Goal: Task Accomplishment & Management: Manage account settings

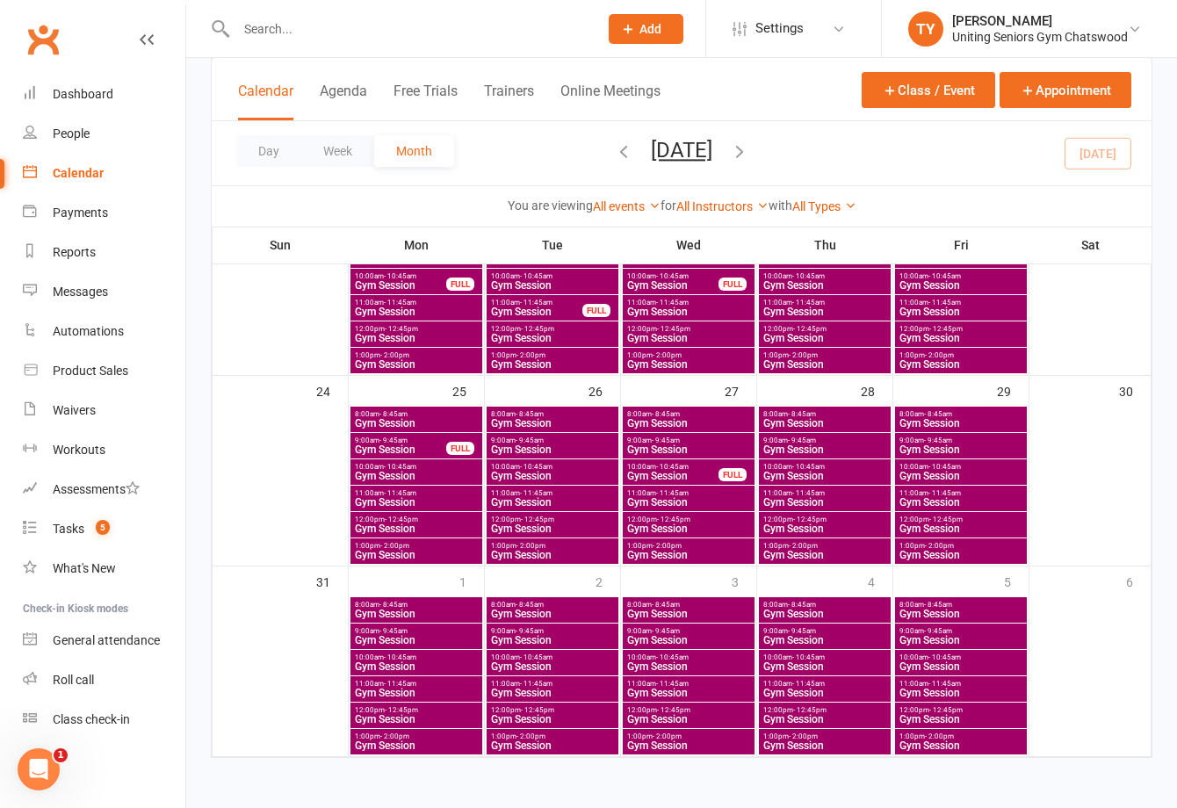
click at [461, 37] on input "text" at bounding box center [408, 29] width 355 height 25
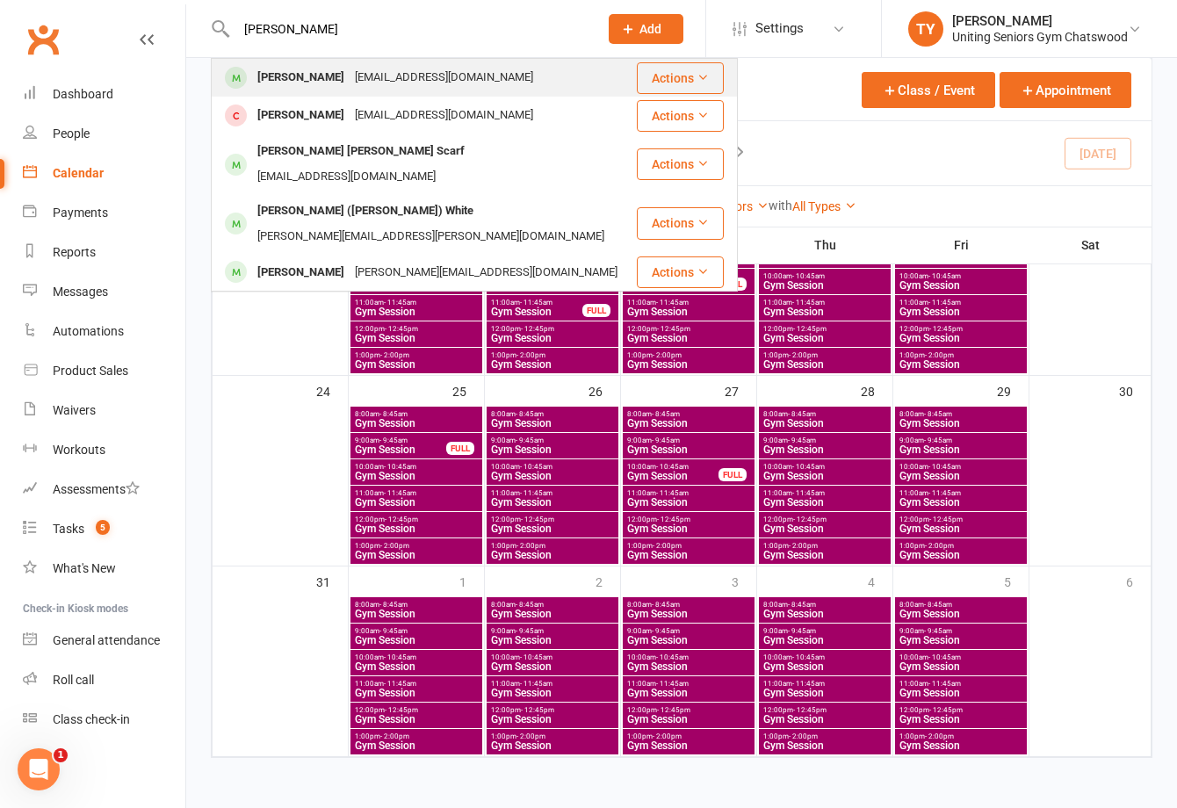
type input "[PERSON_NAME]"
click at [354, 93] on div "[PERSON_NAME] [PERSON_NAME][EMAIL_ADDRESS][DOMAIN_NAME]" at bounding box center [424, 78] width 423 height 36
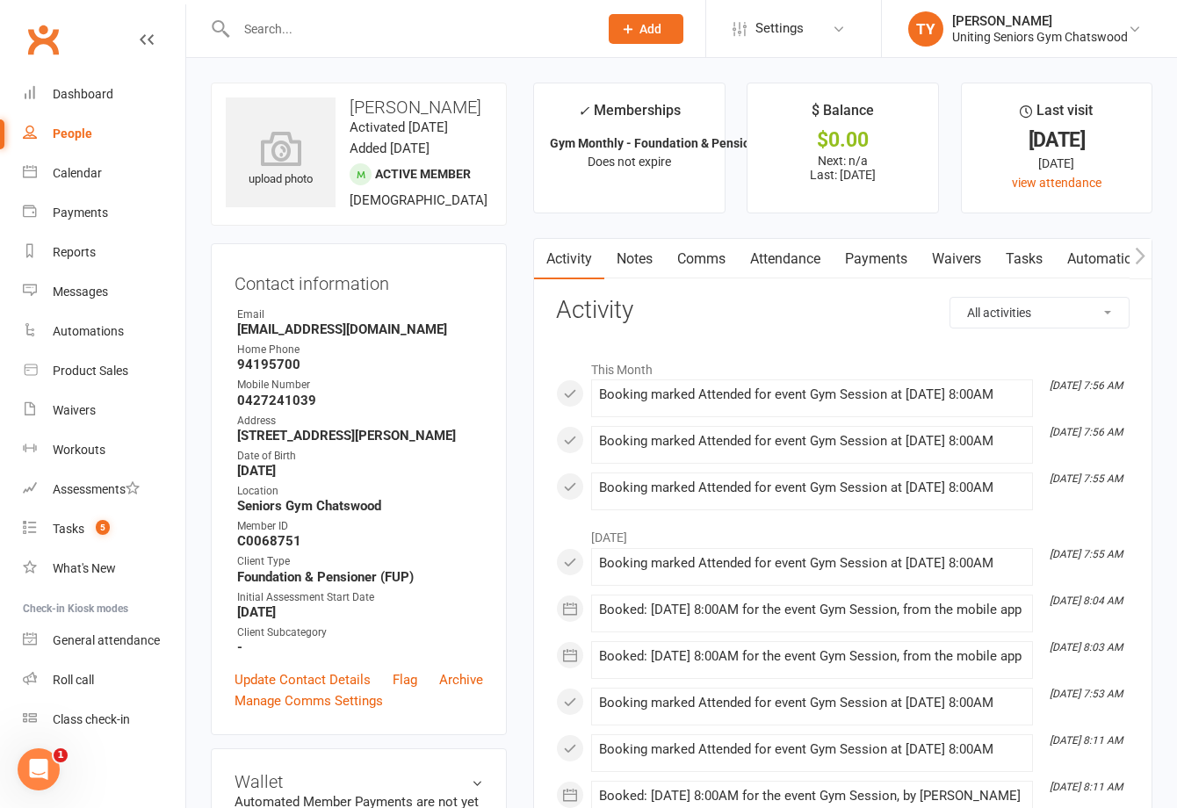
click at [1149, 257] on button "button" at bounding box center [1141, 259] width 22 height 40
click at [1144, 254] on icon "button" at bounding box center [1141, 255] width 10 height 17
click at [976, 253] on link "Mobile App" at bounding box center [991, 259] width 95 height 40
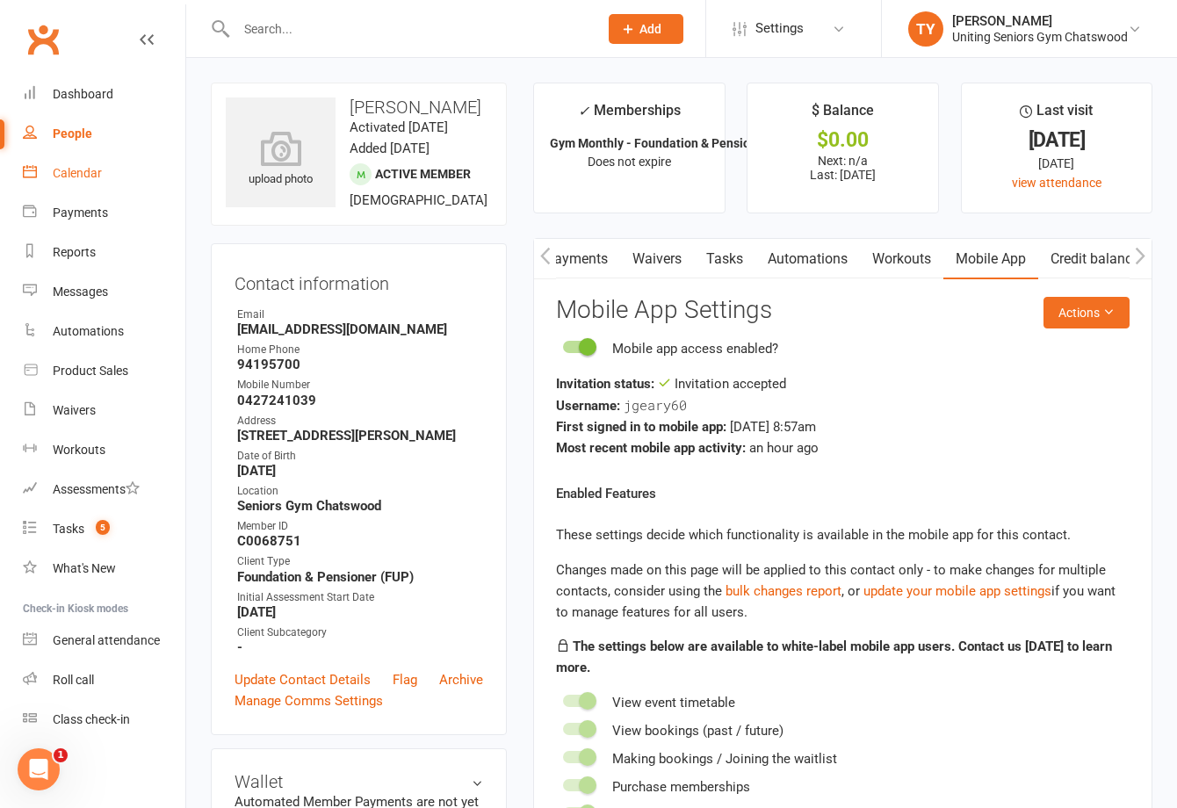
click at [106, 157] on link "Calendar" at bounding box center [104, 174] width 163 height 40
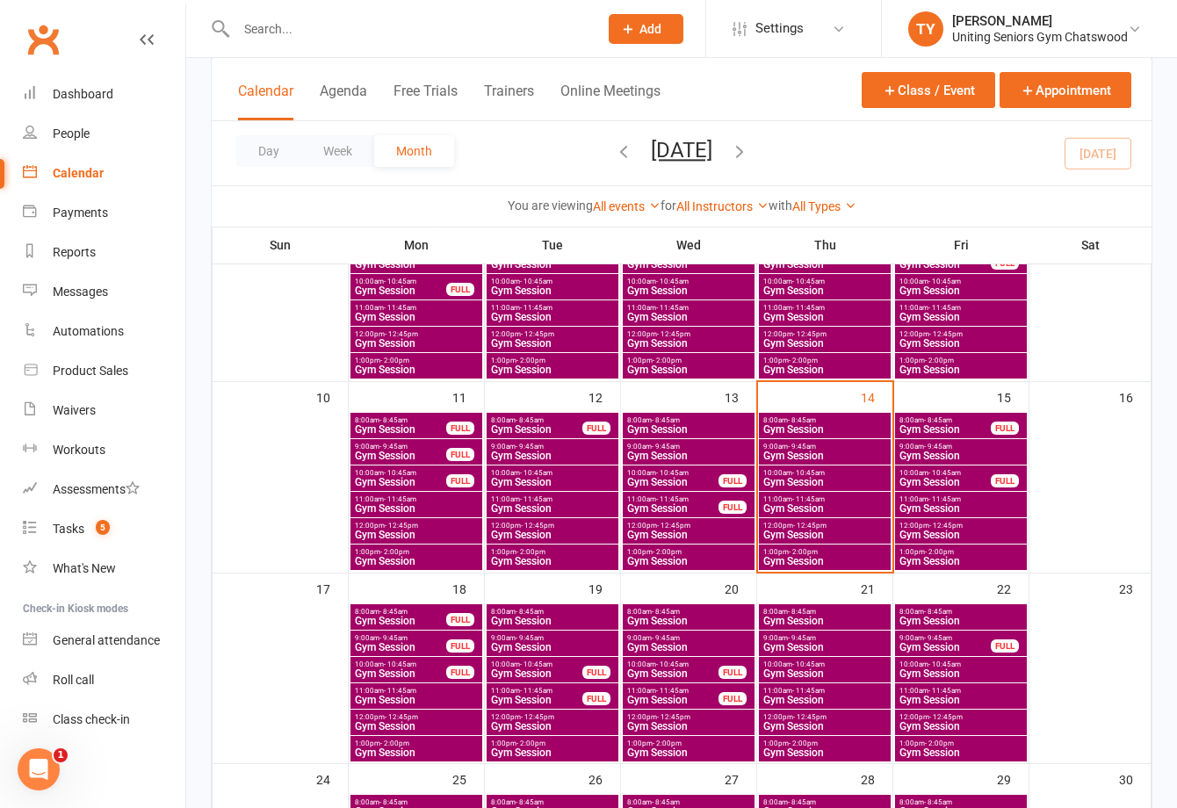
scroll to position [439, 0]
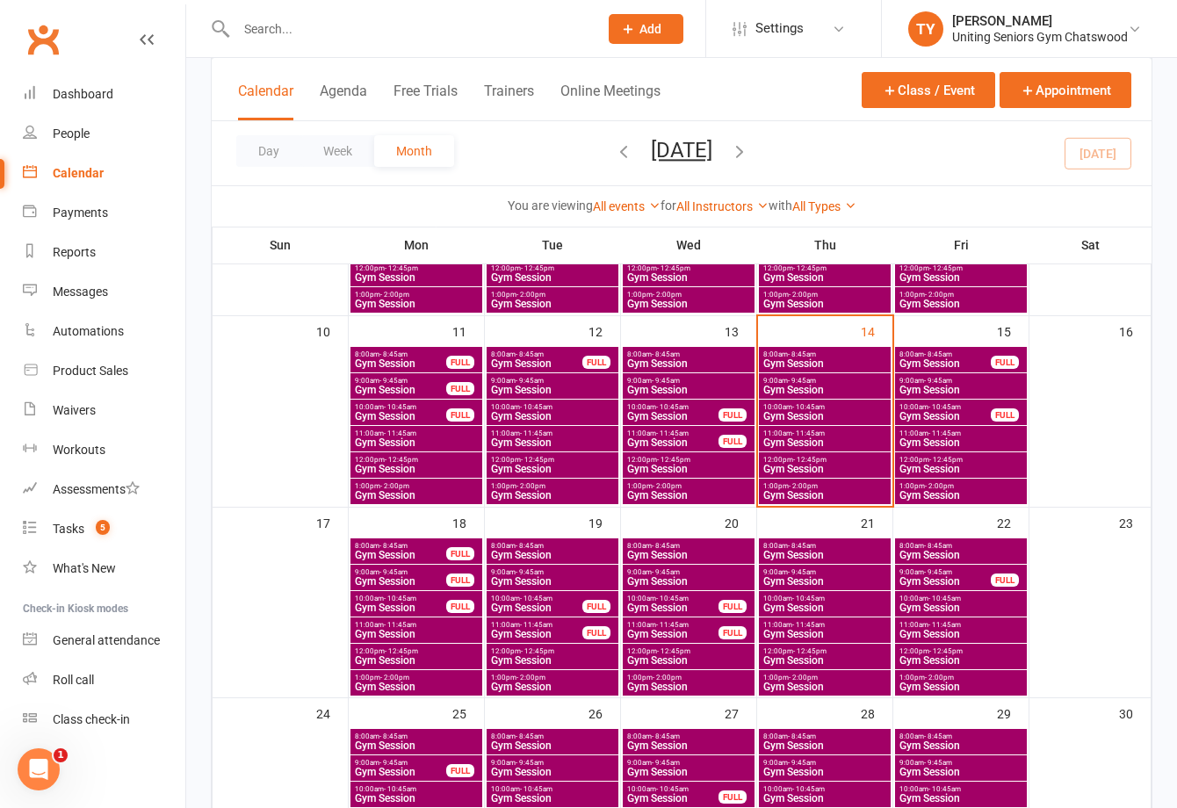
click at [425, 561] on div "8:00am - 8:45am Gym Session FULL" at bounding box center [417, 551] width 132 height 25
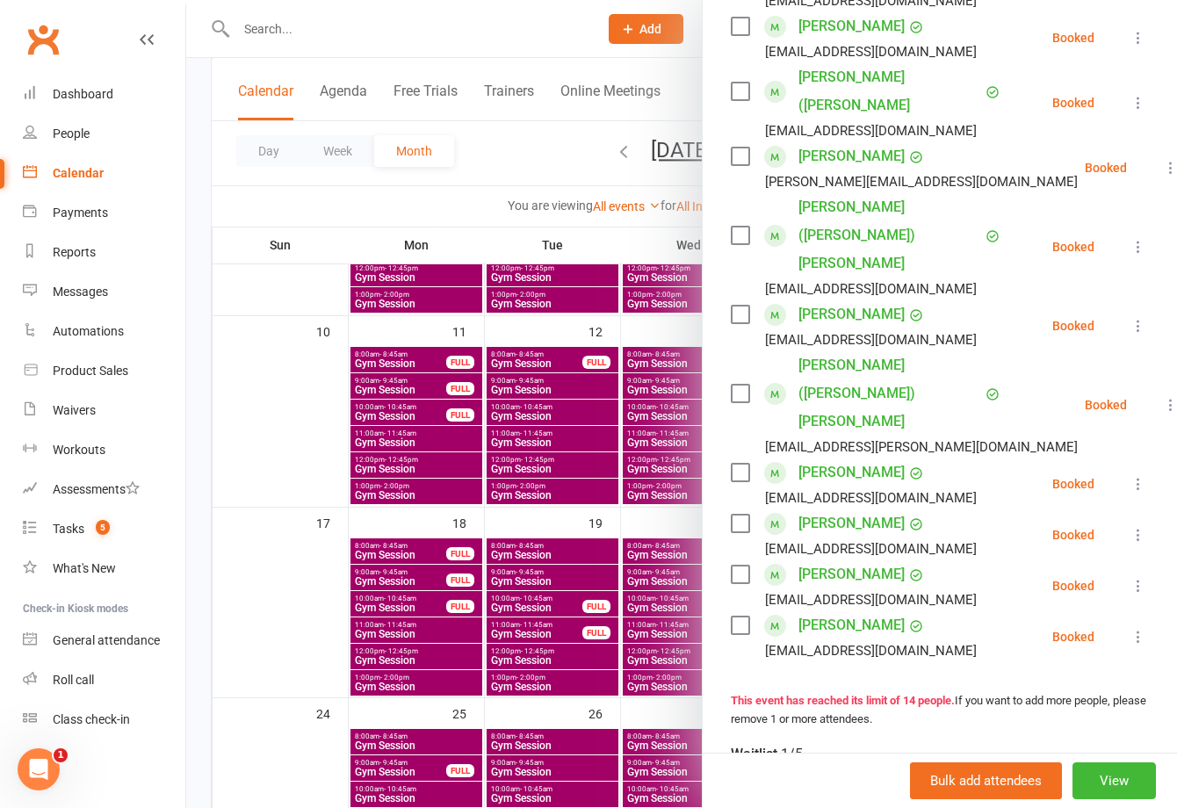
scroll to position [615, 0]
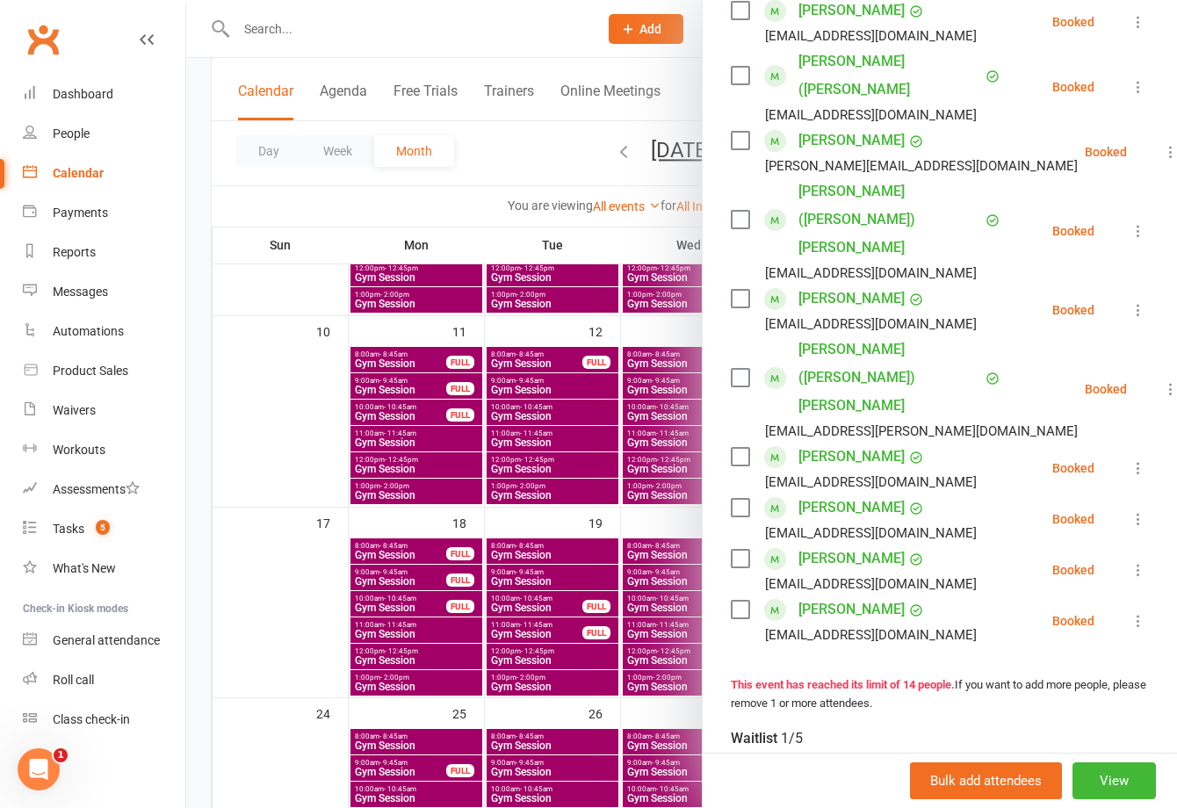
type input "[PERSON_NAME]"
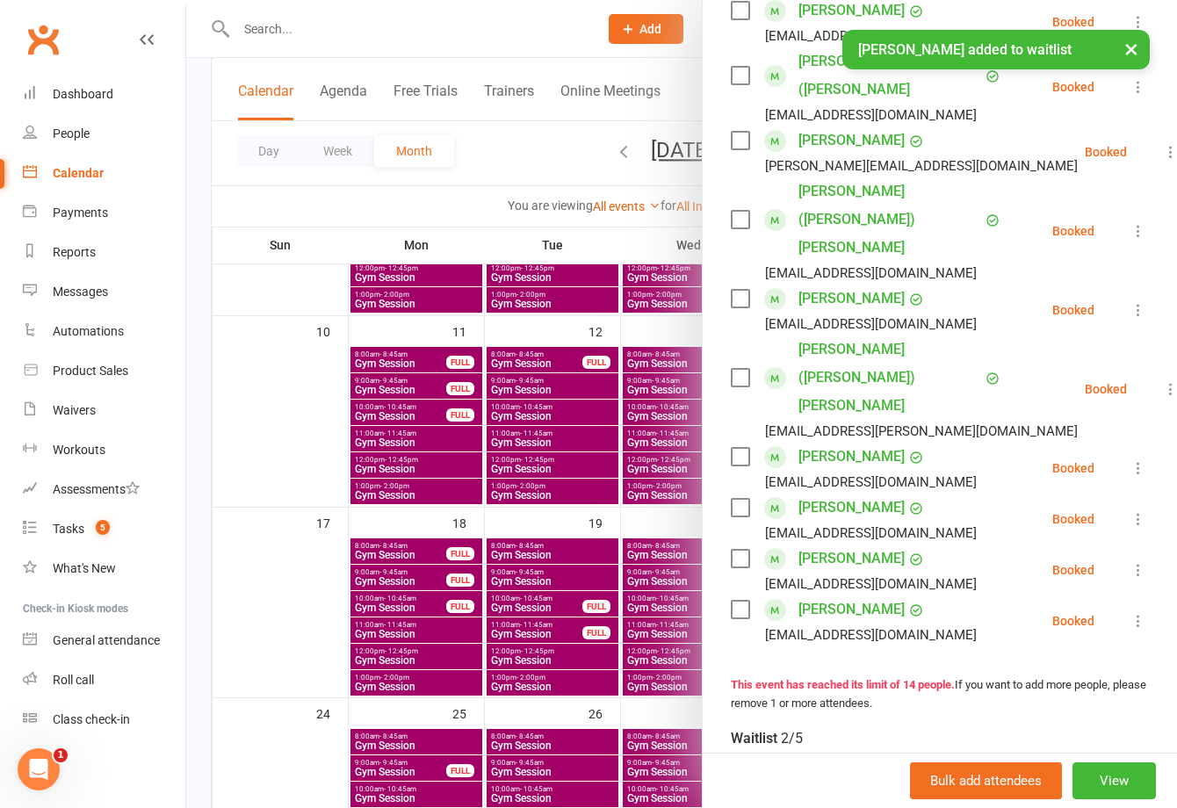
click at [480, 606] on div at bounding box center [681, 404] width 991 height 808
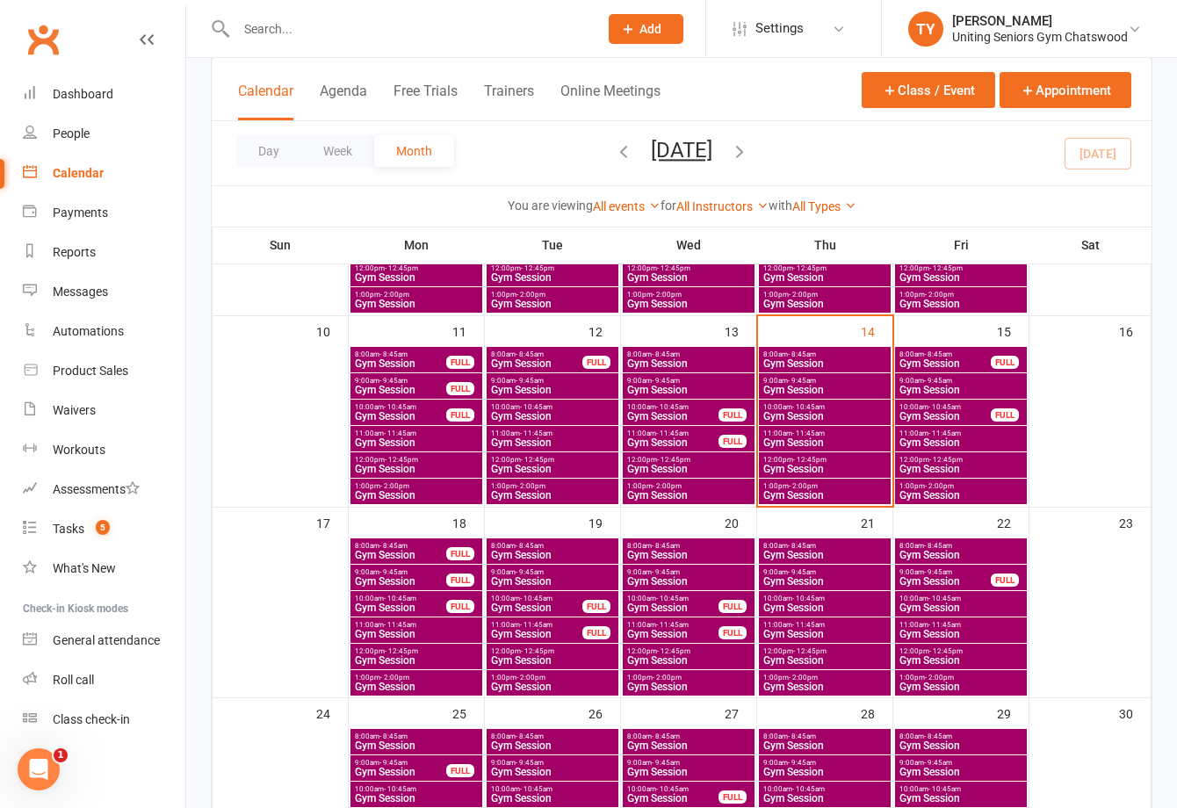
click at [439, 743] on span "Gym Session" at bounding box center [416, 746] width 125 height 11
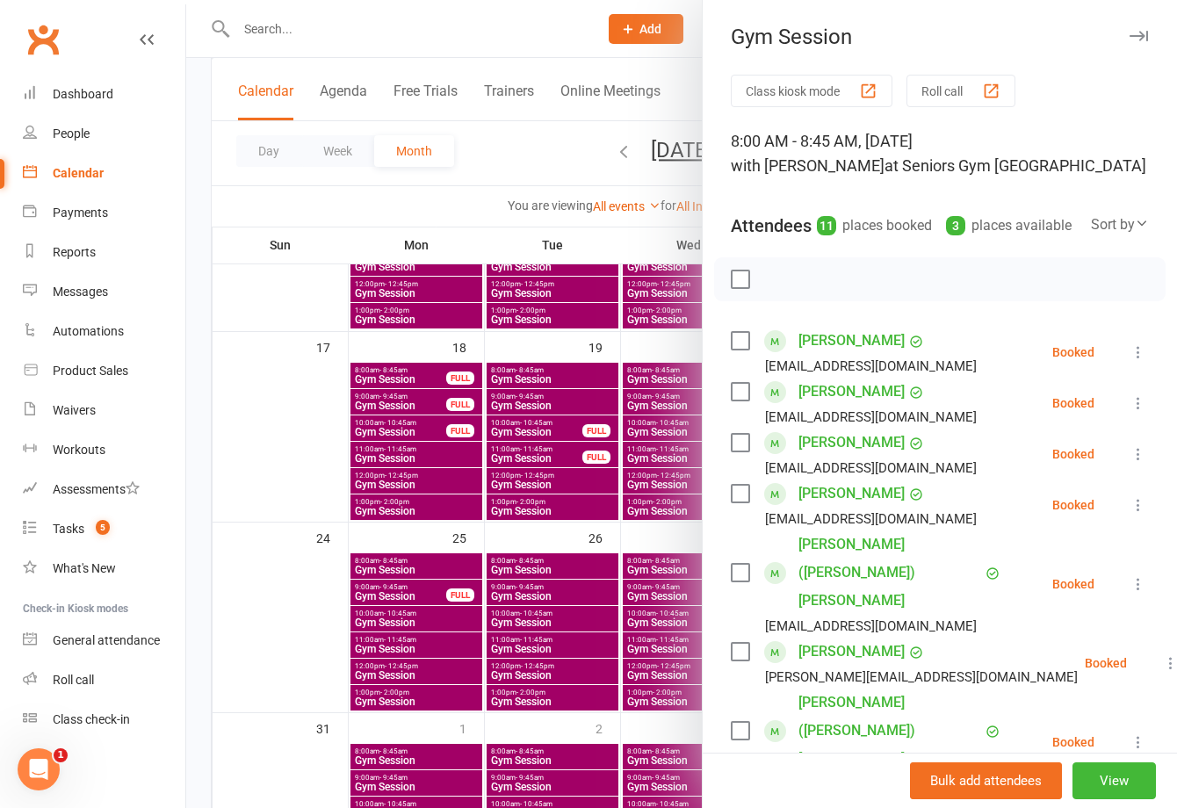
scroll to position [351, 0]
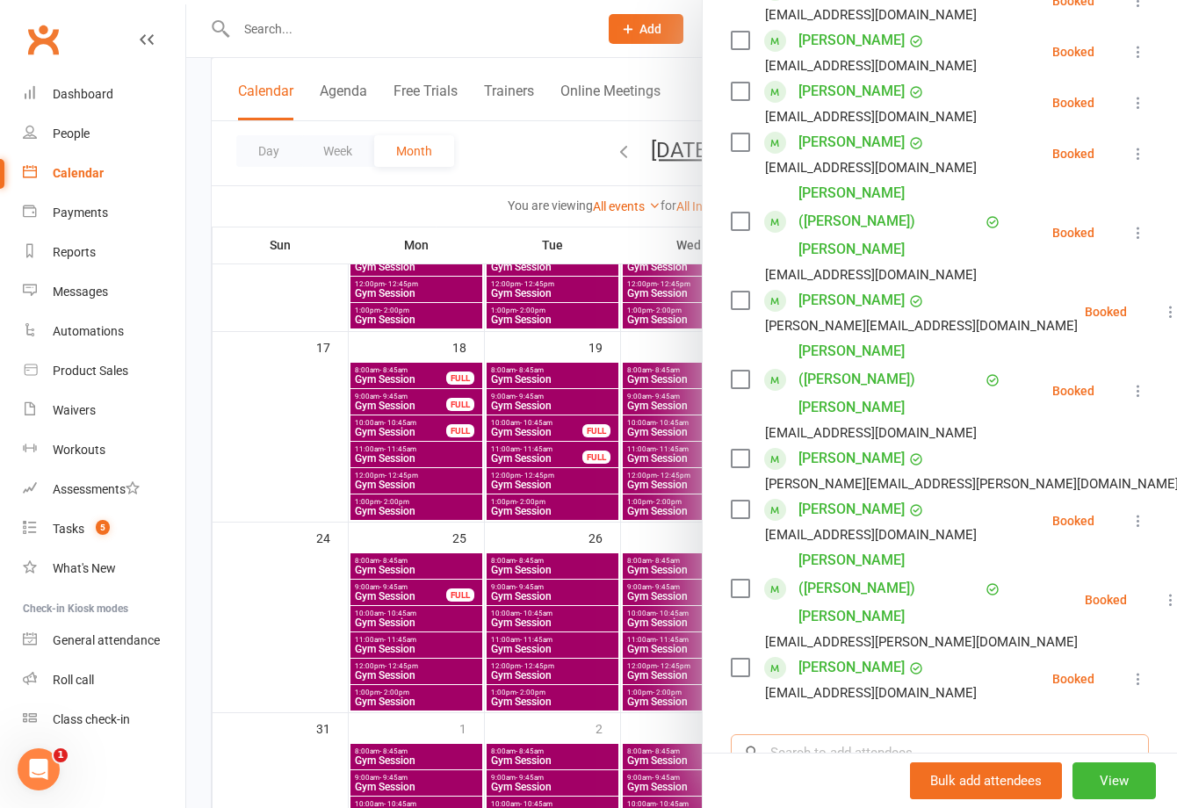
click at [829, 734] on input "search" at bounding box center [940, 752] width 418 height 37
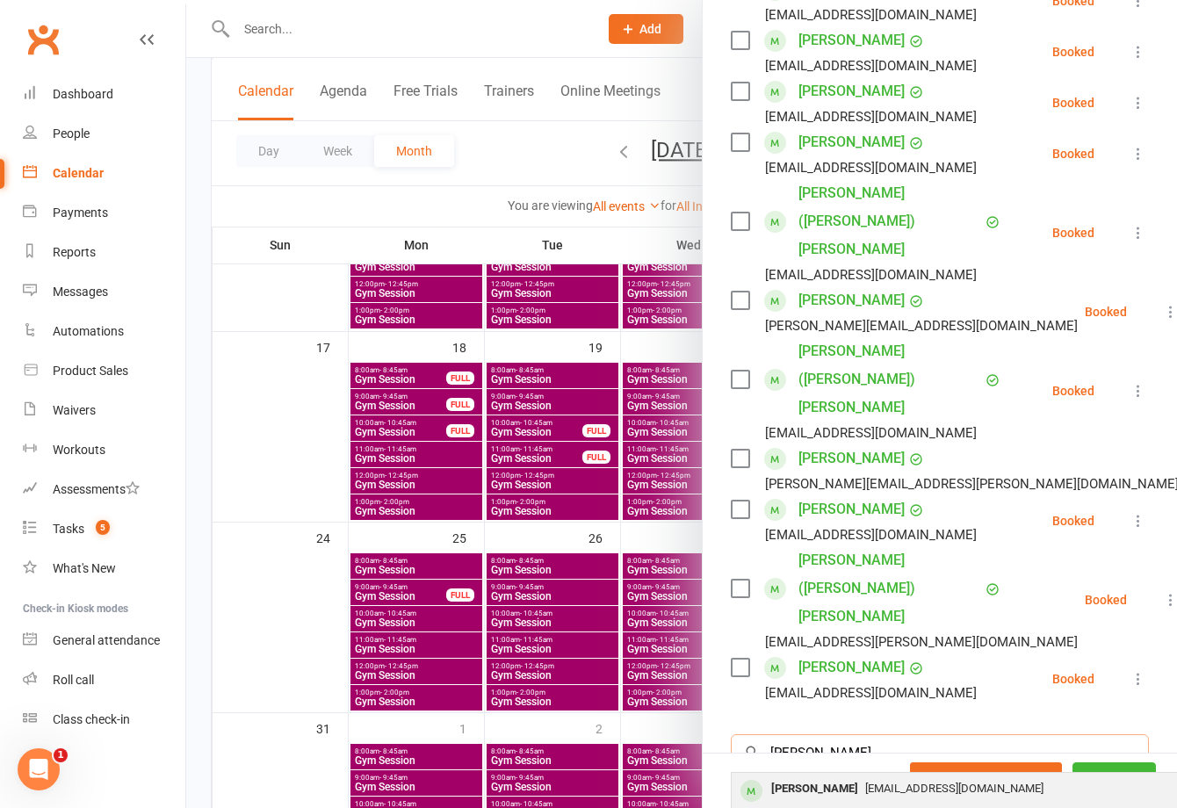
type input "[PERSON_NAME]"
click at [865, 782] on span "[EMAIL_ADDRESS][DOMAIN_NAME]" at bounding box center [954, 788] width 178 height 13
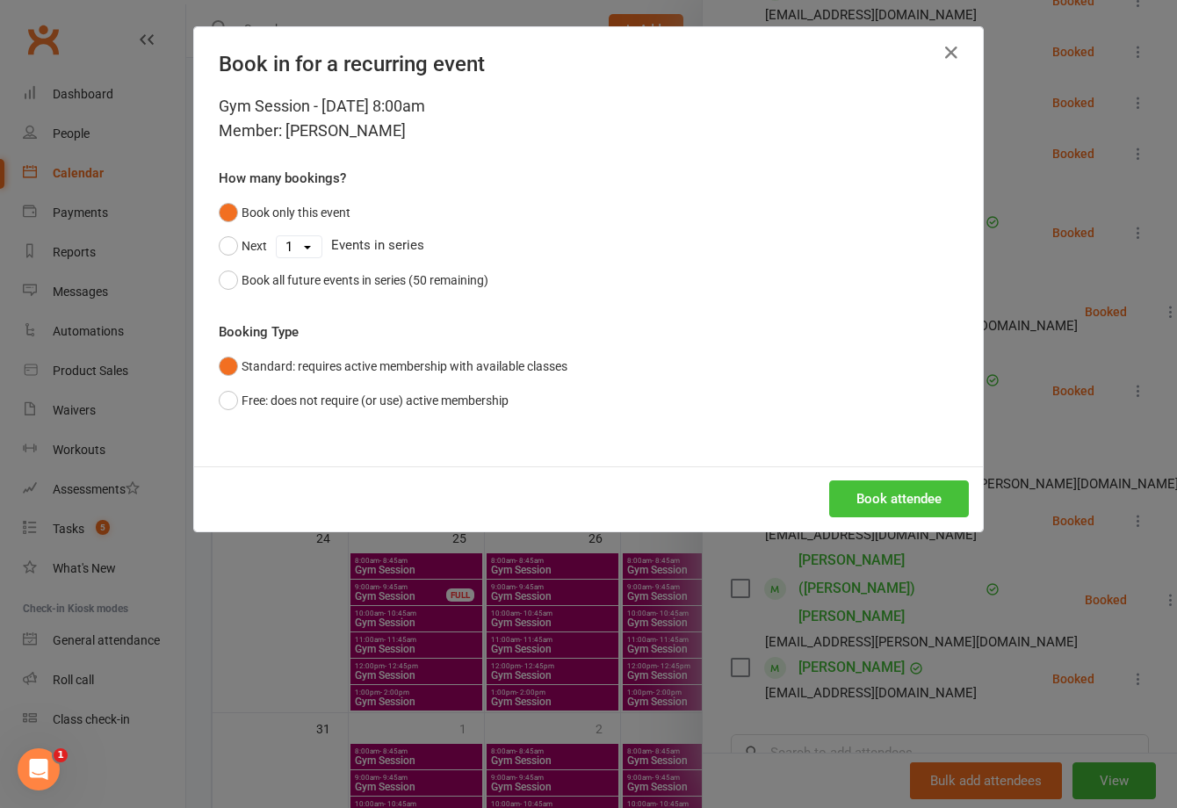
click at [889, 499] on button "Book attendee" at bounding box center [899, 499] width 140 height 37
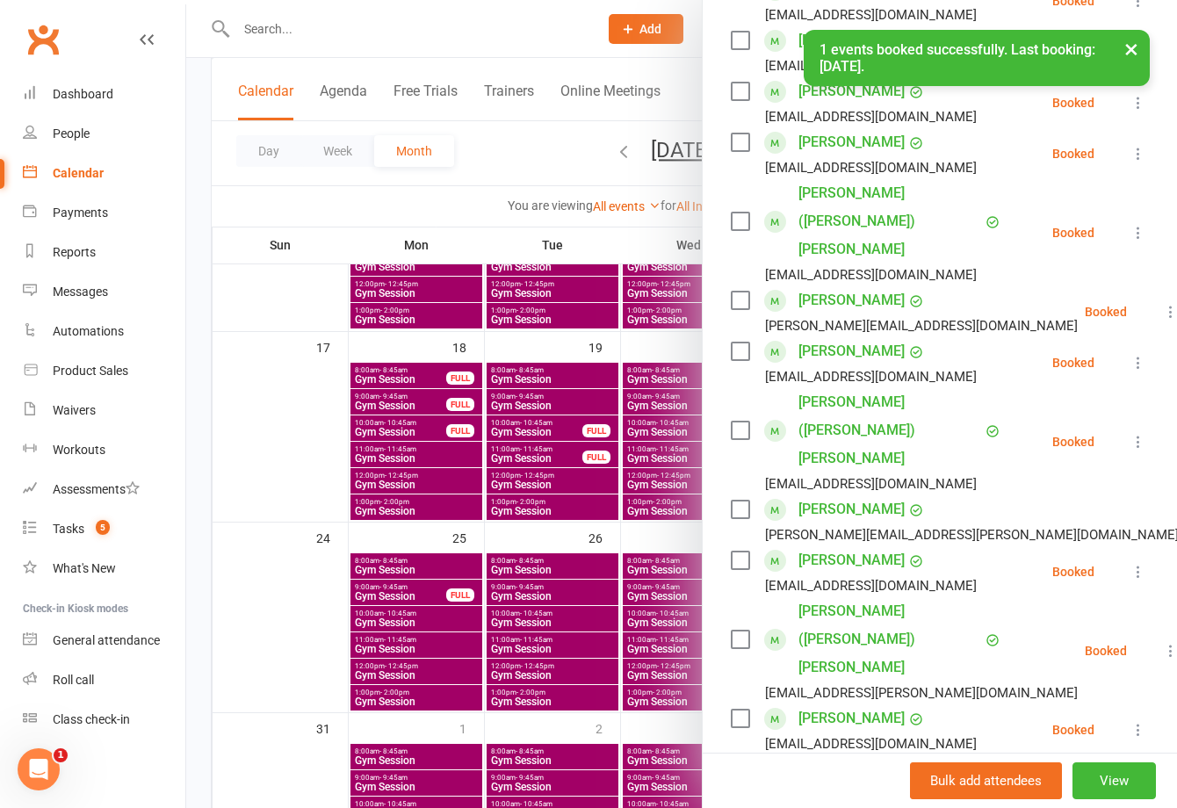
click at [442, 571] on div at bounding box center [681, 404] width 991 height 808
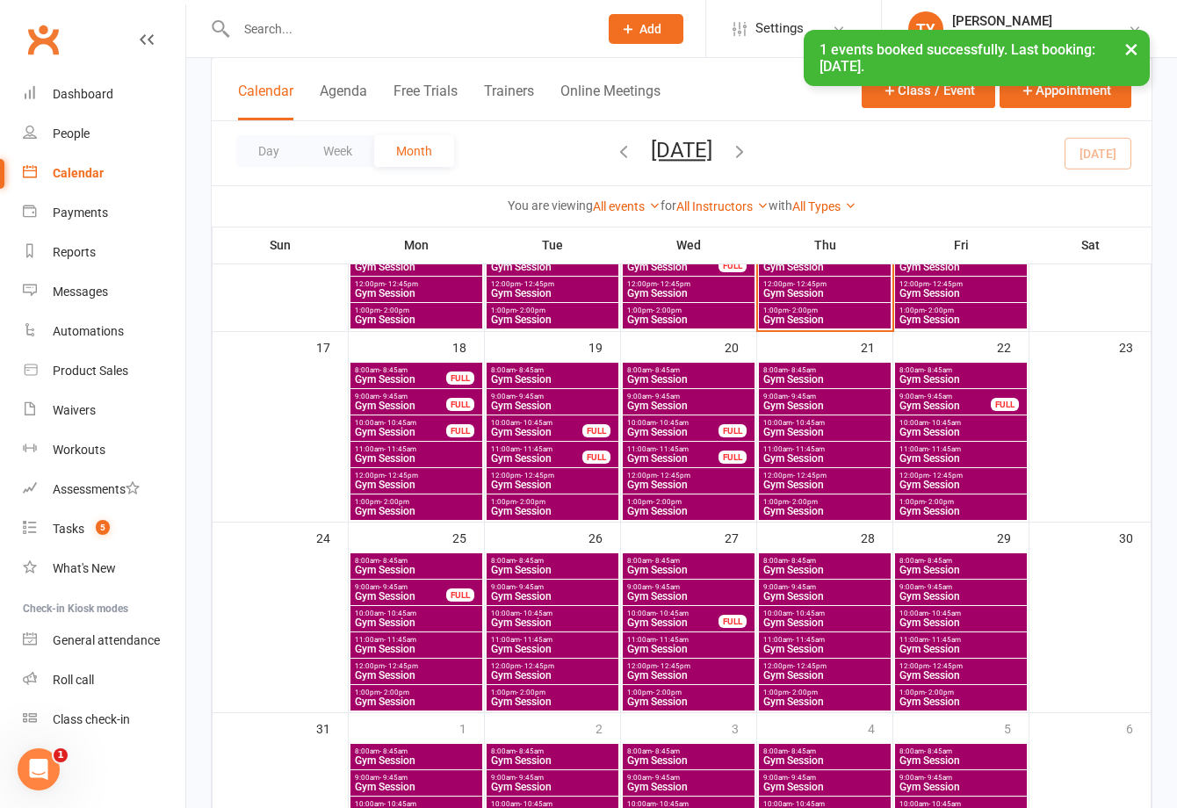
click at [814, 371] on span "- 8:45am" at bounding box center [802, 370] width 28 height 8
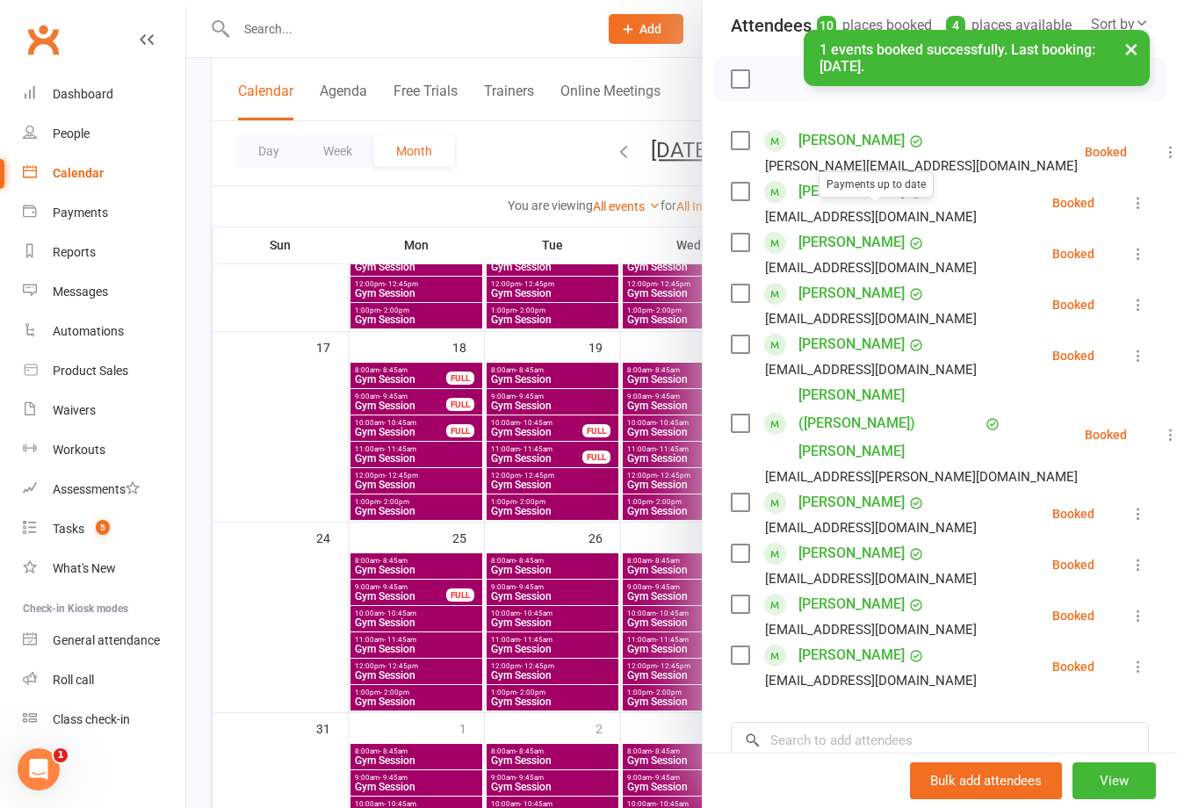
scroll to position [422, 0]
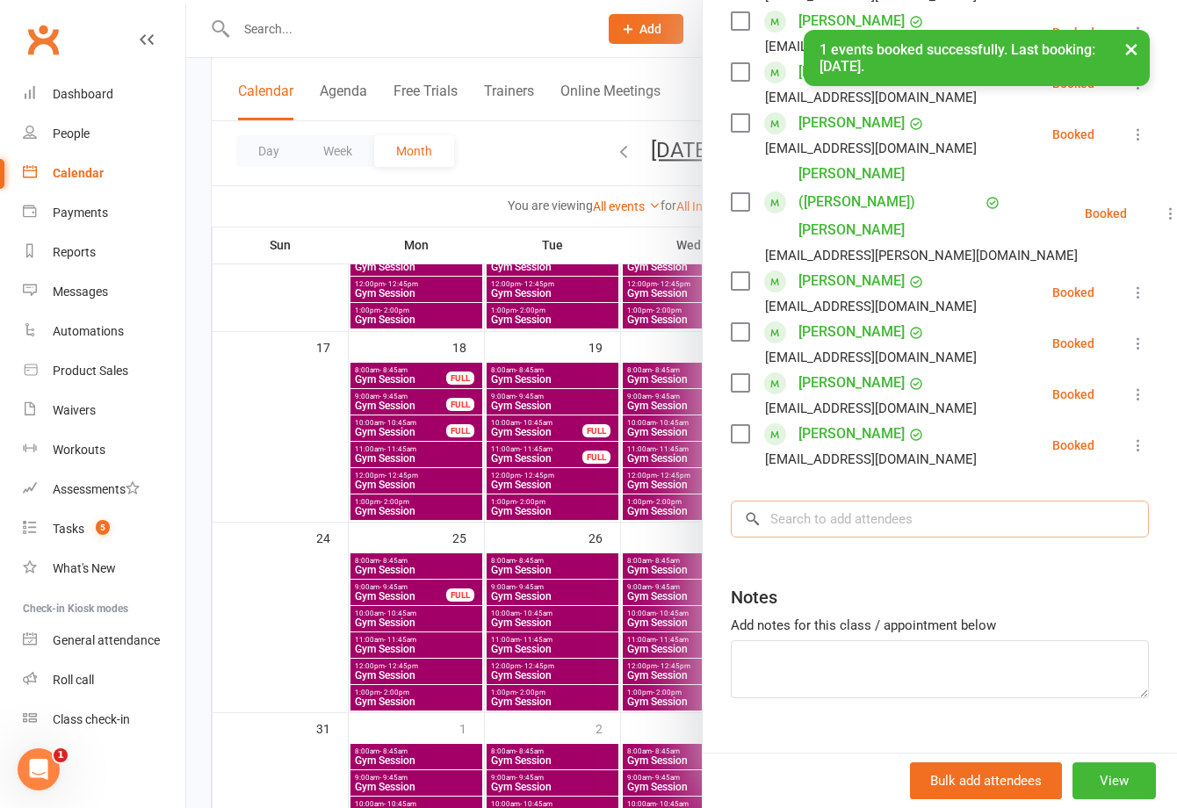
click at [825, 501] on input "search" at bounding box center [940, 519] width 418 height 37
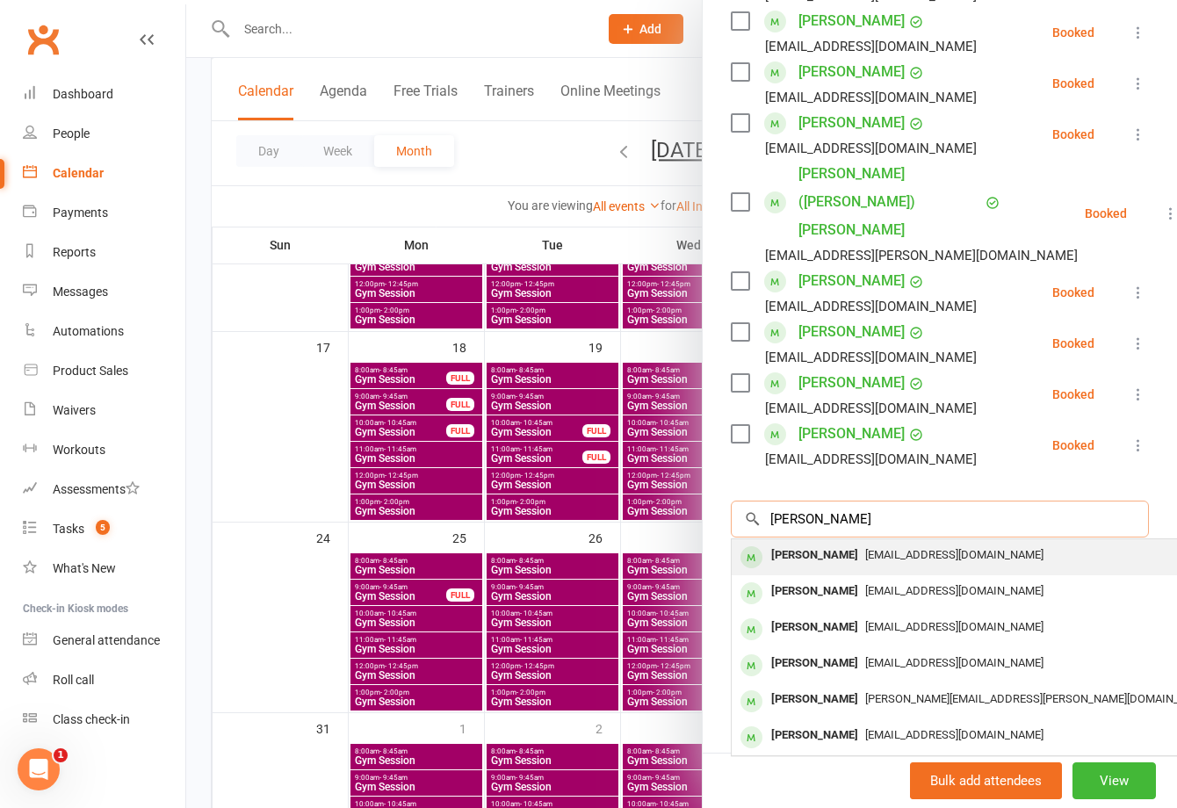
type input "[PERSON_NAME]"
click at [865, 548] on span "[EMAIL_ADDRESS][DOMAIN_NAME]" at bounding box center [954, 554] width 178 height 13
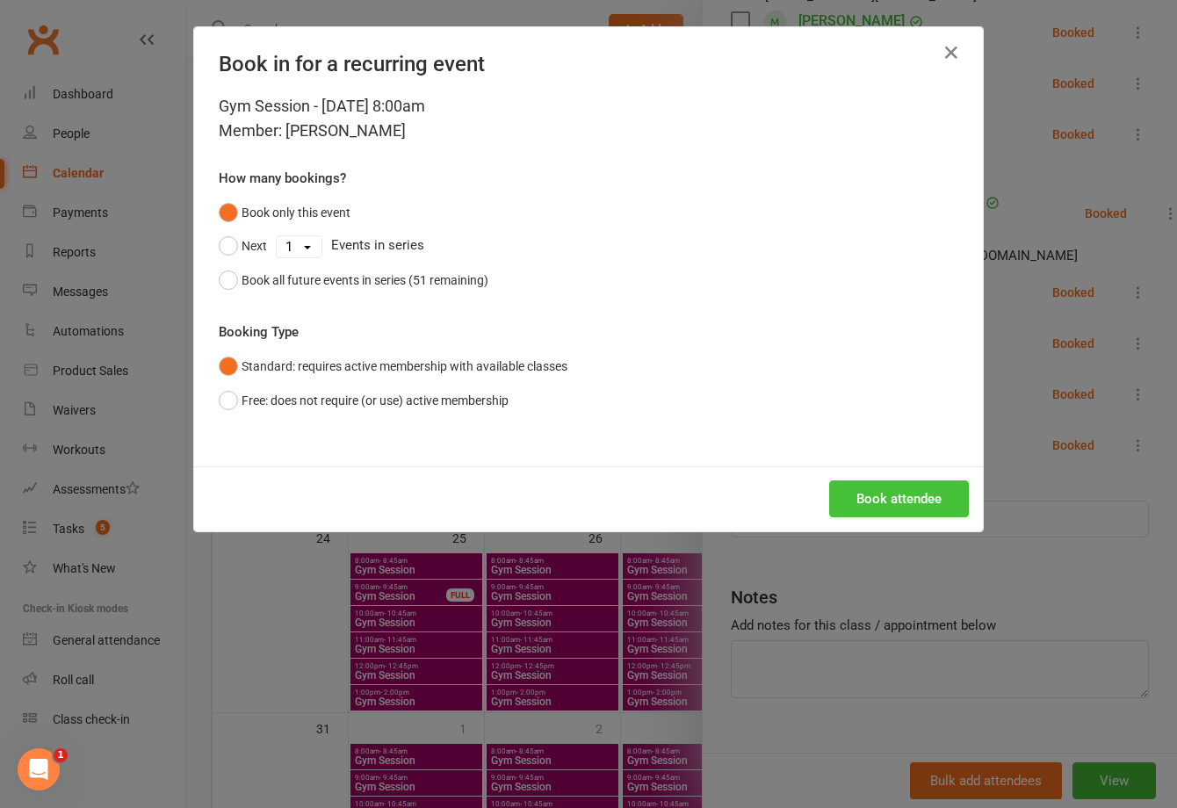
click at [902, 489] on button "Book attendee" at bounding box center [899, 499] width 140 height 37
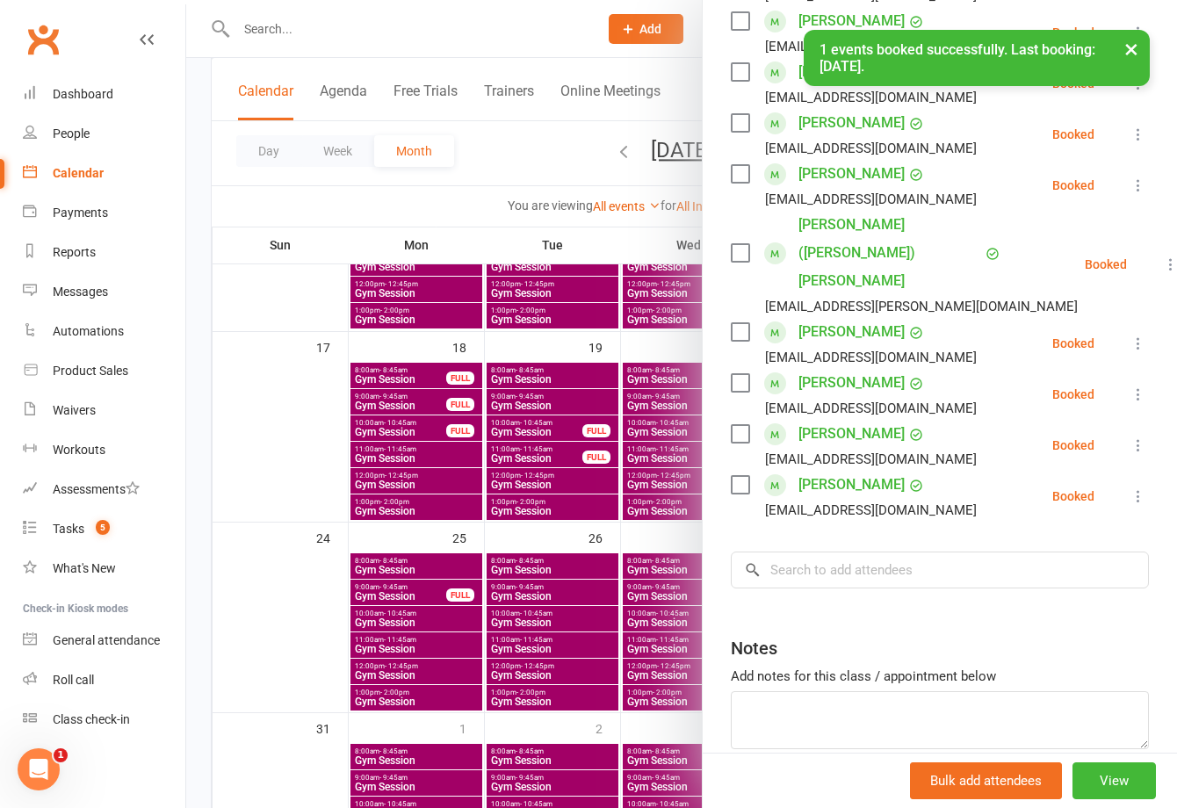
click at [626, 520] on div at bounding box center [681, 404] width 991 height 808
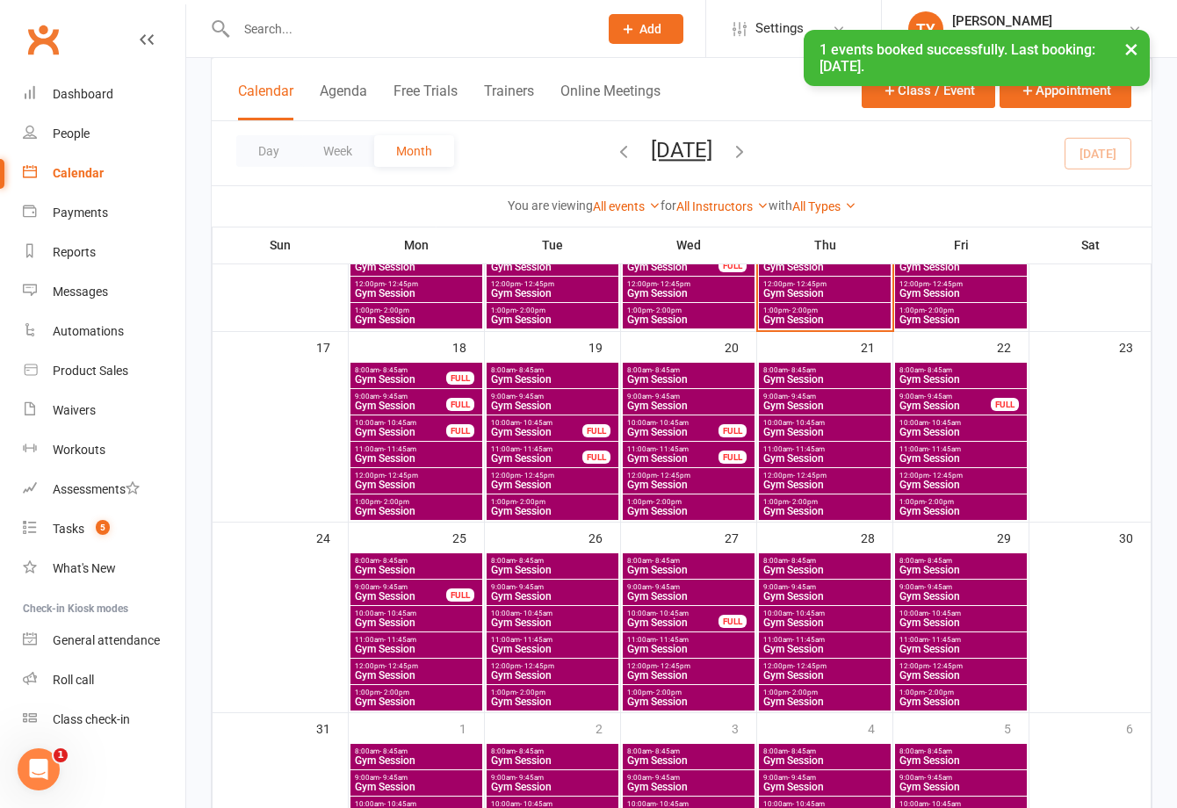
click at [815, 565] on span "Gym Session" at bounding box center [825, 570] width 125 height 11
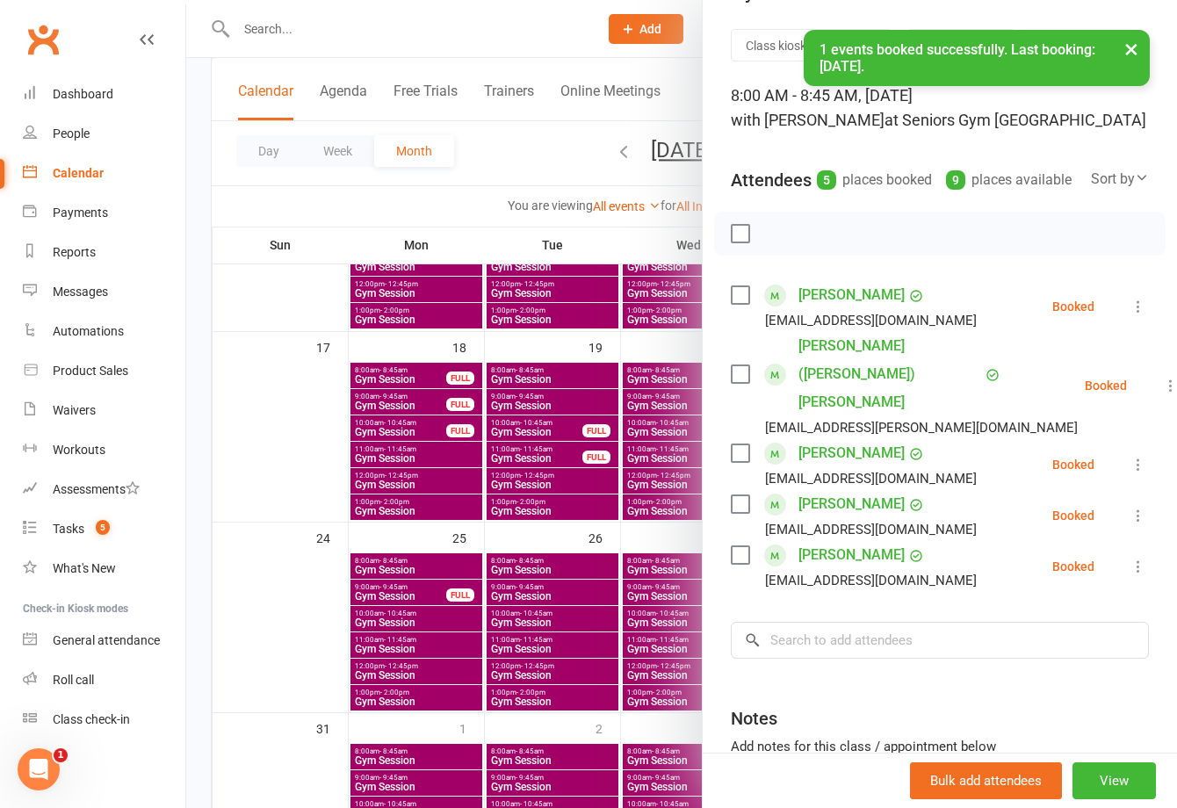
scroll to position [88, 0]
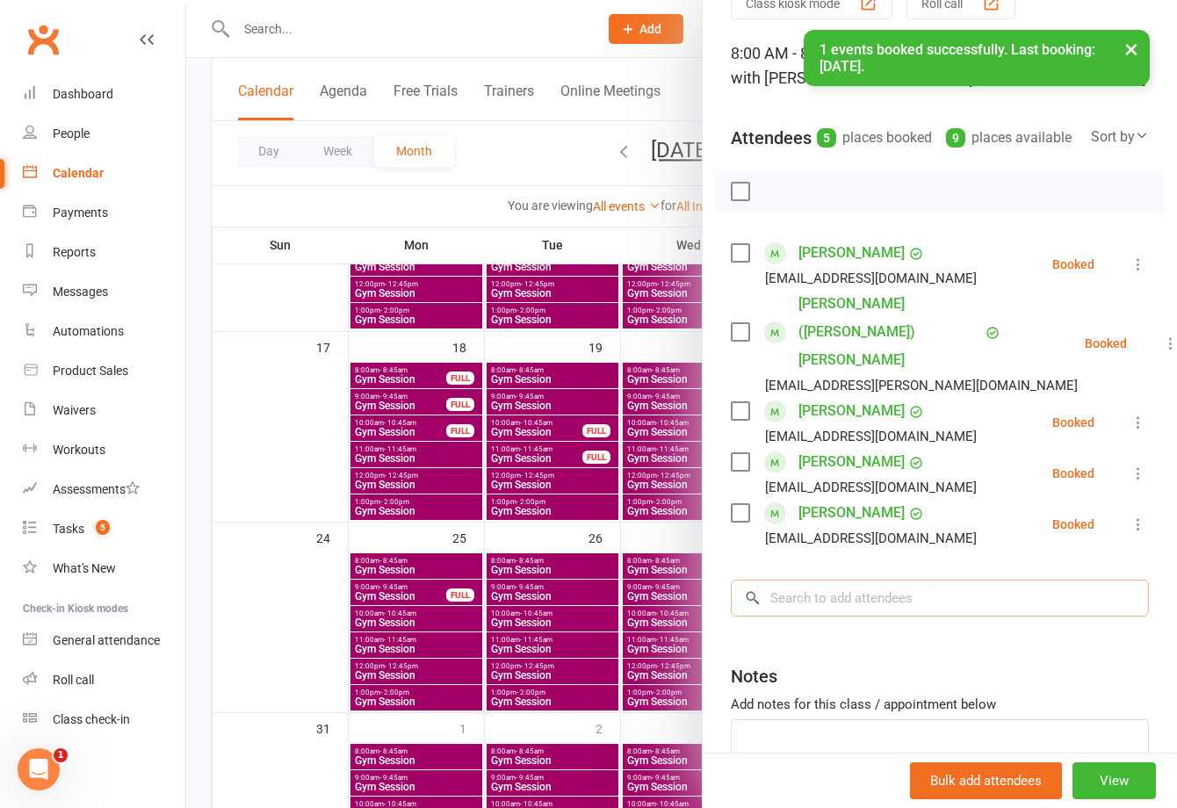
click at [850, 580] on input "search" at bounding box center [940, 598] width 418 height 37
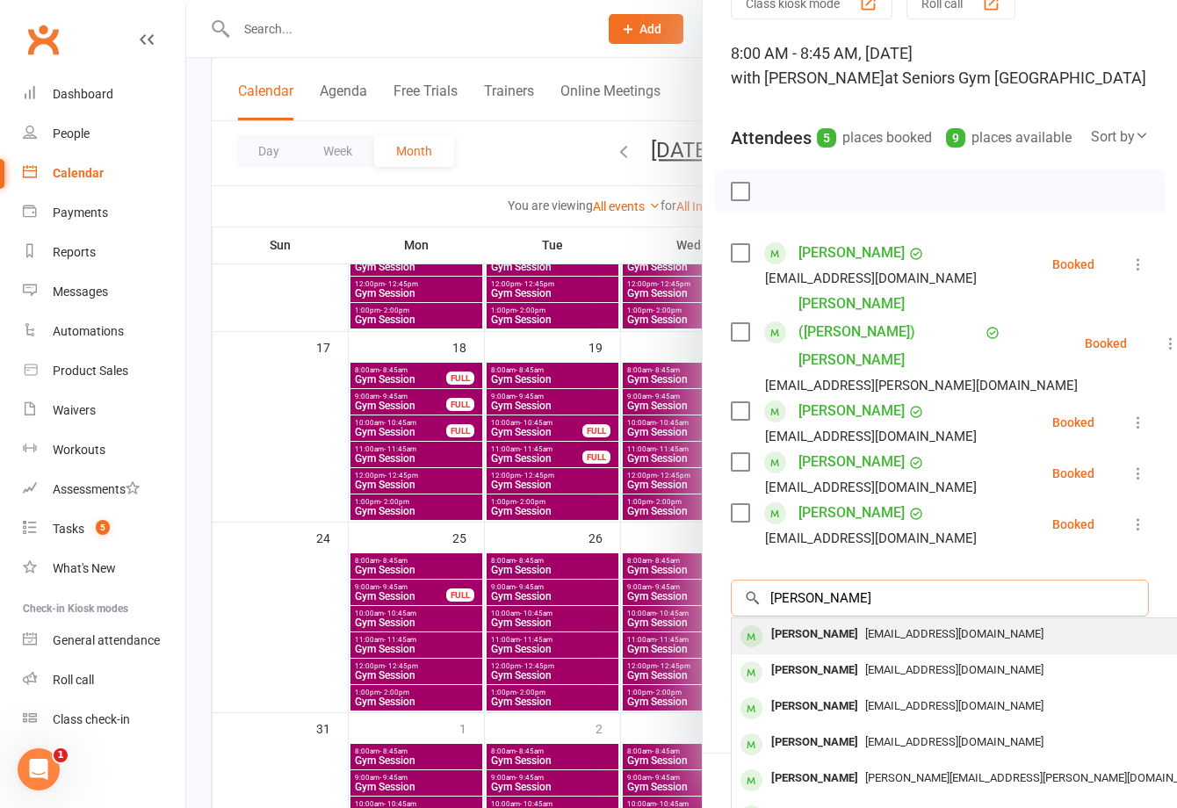
type input "[PERSON_NAME]"
click at [865, 627] on span "[EMAIL_ADDRESS][DOMAIN_NAME]" at bounding box center [954, 633] width 178 height 13
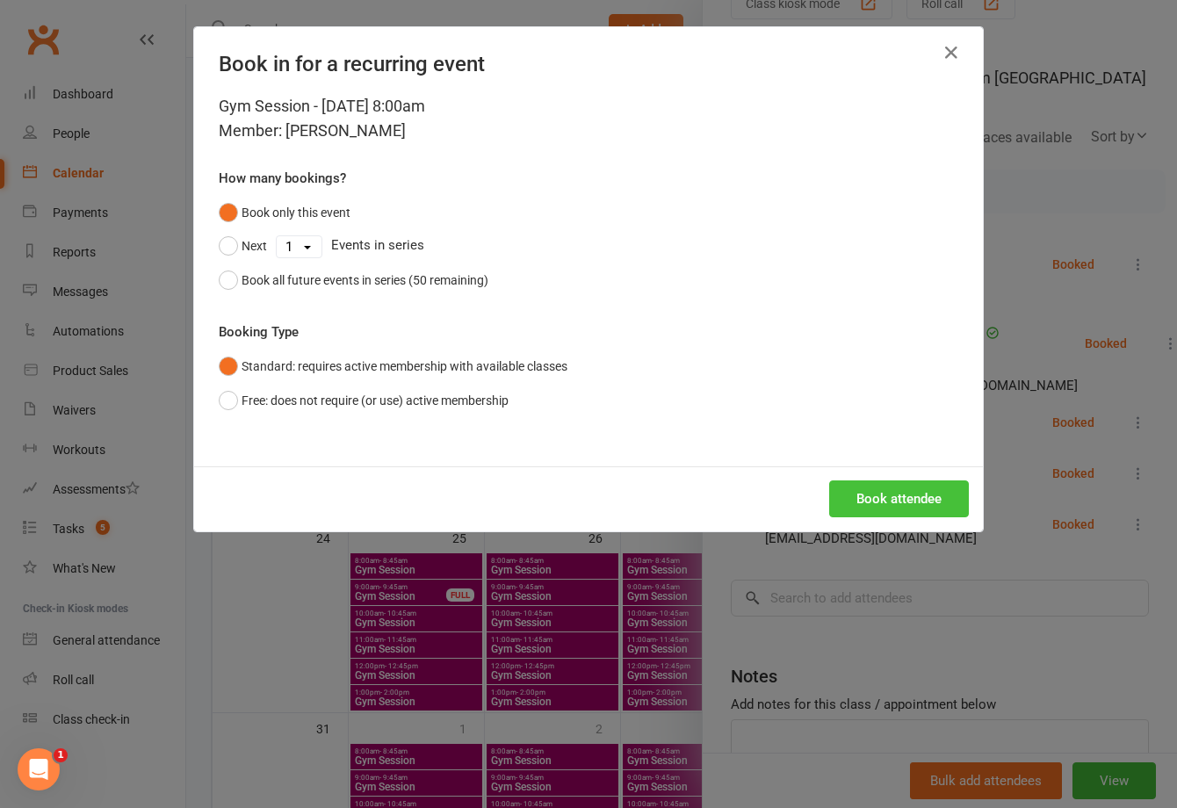
click at [902, 489] on button "Book attendee" at bounding box center [899, 499] width 140 height 37
